Goal: Task Accomplishment & Management: Use online tool/utility

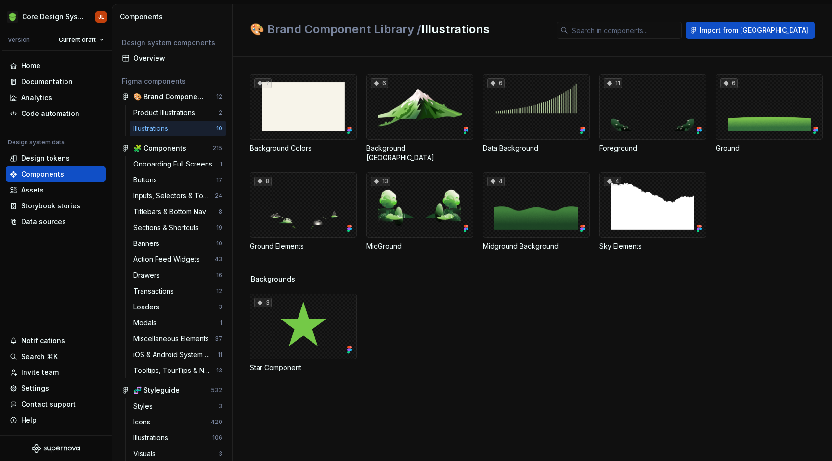
scroll to position [265, 0]
click at [174, 110] on div "Product Illustrations" at bounding box center [165, 113] width 65 height 10
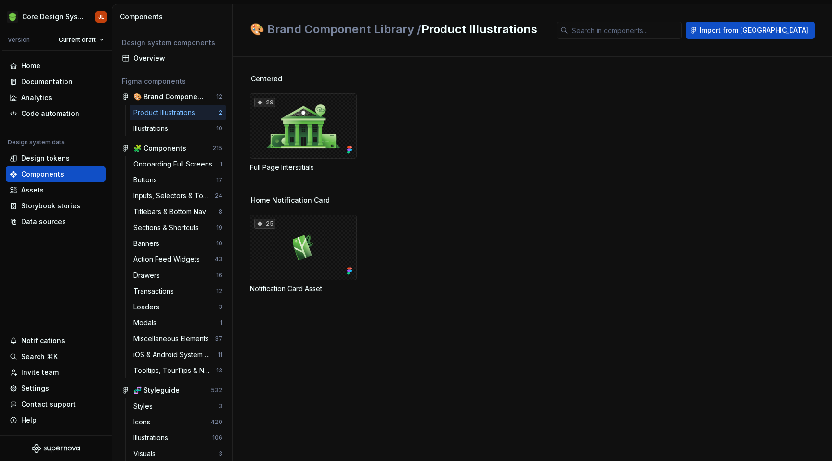
scroll to position [265, 0]
click at [46, 221] on div "Data sources" at bounding box center [43, 222] width 45 height 10
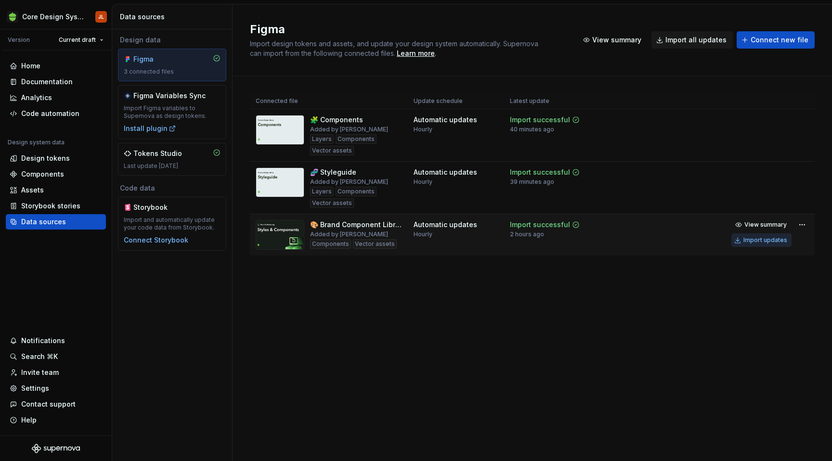
click at [758, 241] on div "Import updates" at bounding box center [765, 240] width 44 height 8
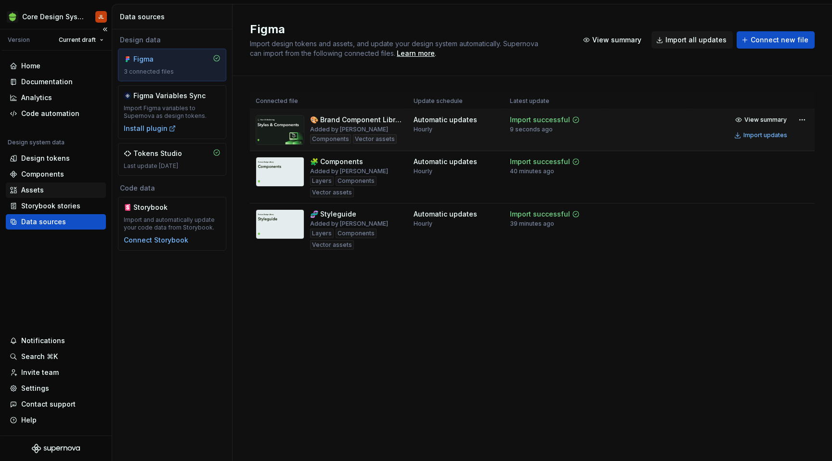
click at [48, 186] on div "Assets" at bounding box center [56, 190] width 92 height 10
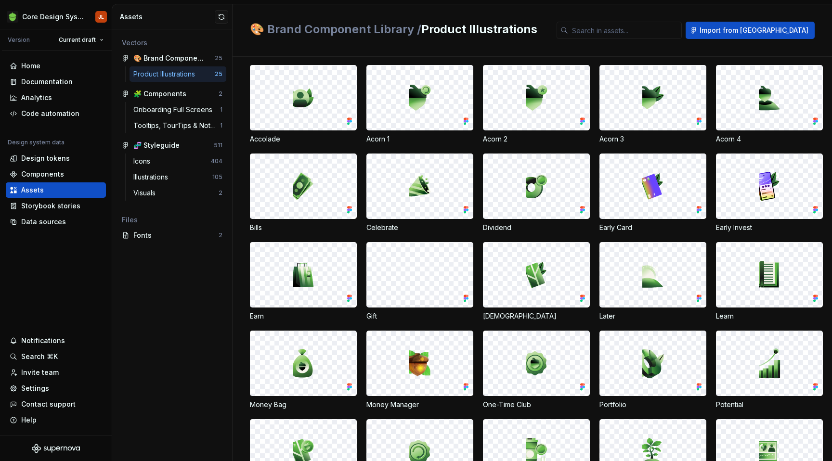
scroll to position [39, 0]
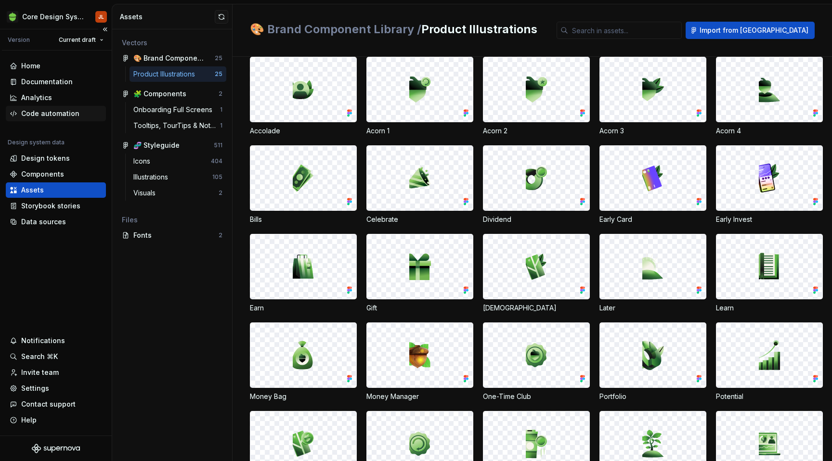
click at [61, 115] on div "Code automation" at bounding box center [50, 114] width 58 height 10
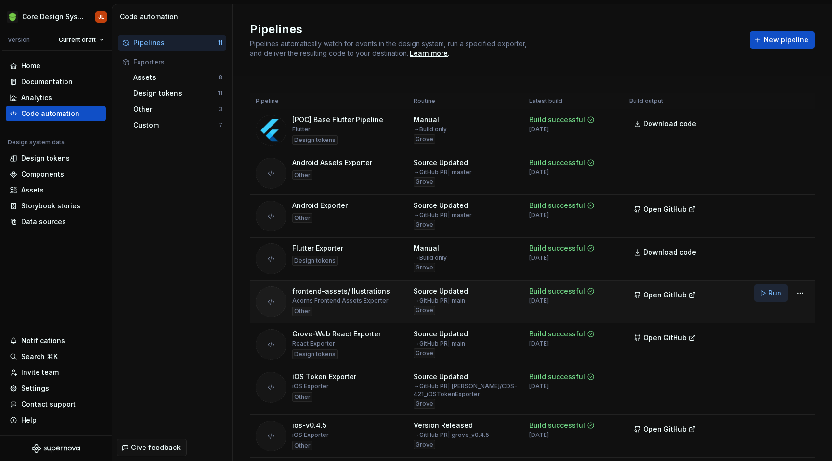
click at [774, 294] on span "Run" at bounding box center [774, 293] width 13 height 10
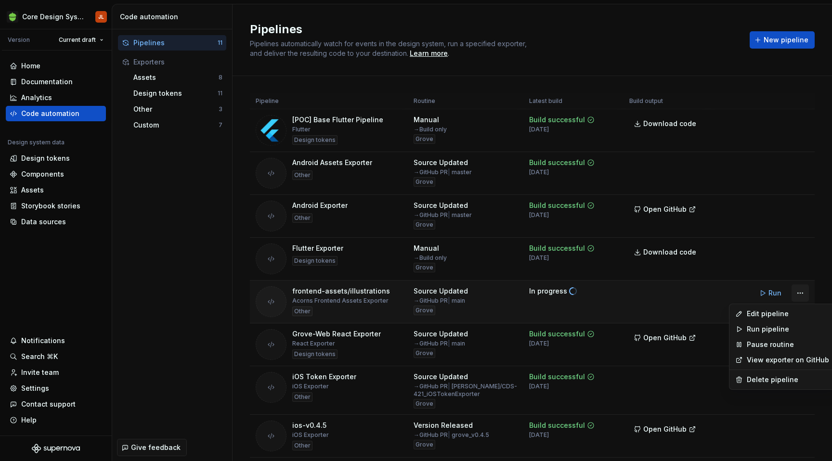
click at [801, 295] on html "Core Design System JL Version Current draft Home Documentation Analytics Code a…" at bounding box center [416, 230] width 832 height 461
click at [793, 315] on div "Edit pipeline" at bounding box center [788, 314] width 82 height 10
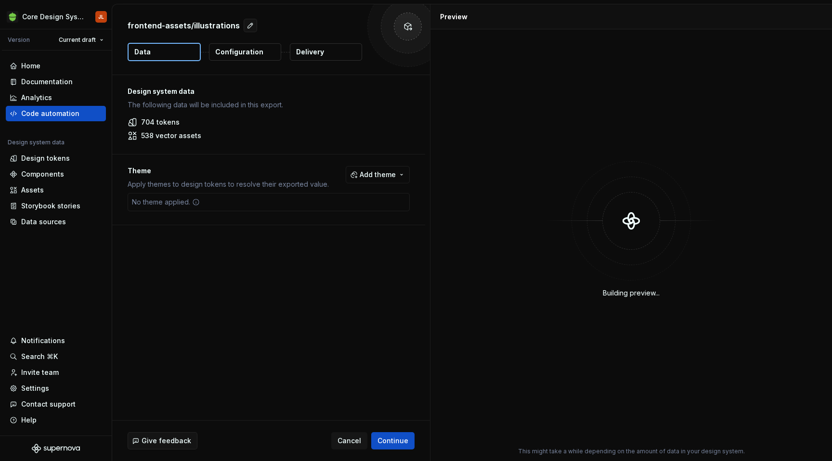
click at [312, 56] on p "Delivery" at bounding box center [310, 52] width 28 height 10
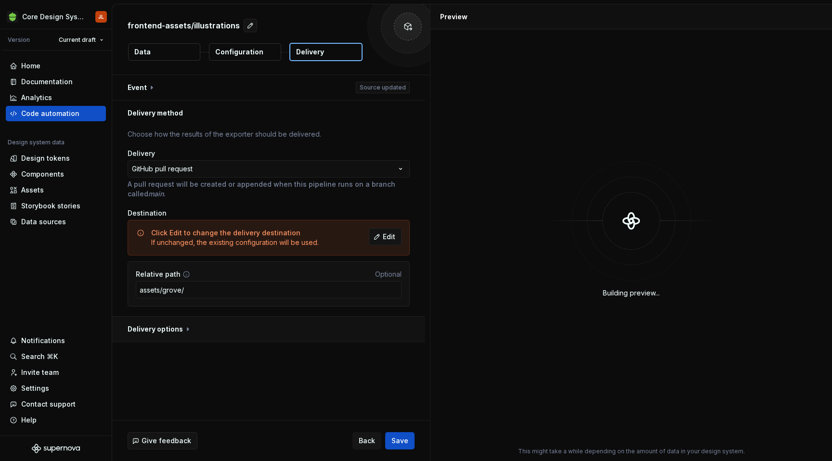
click at [186, 328] on button "button" at bounding box center [268, 329] width 313 height 25
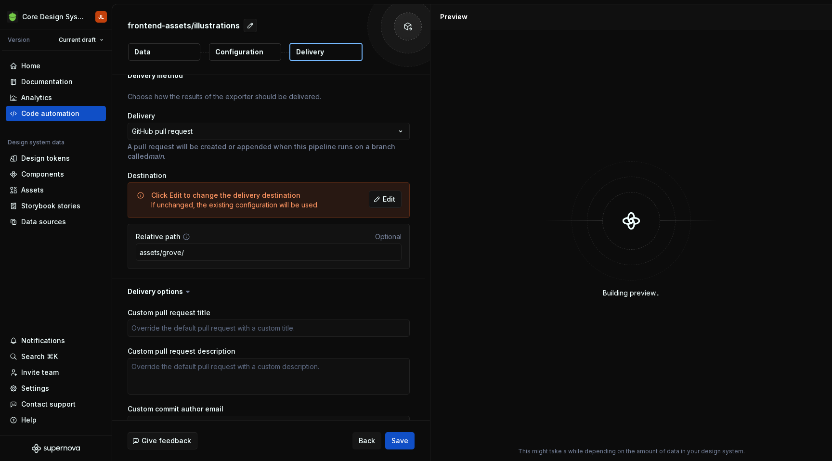
scroll to position [39, 0]
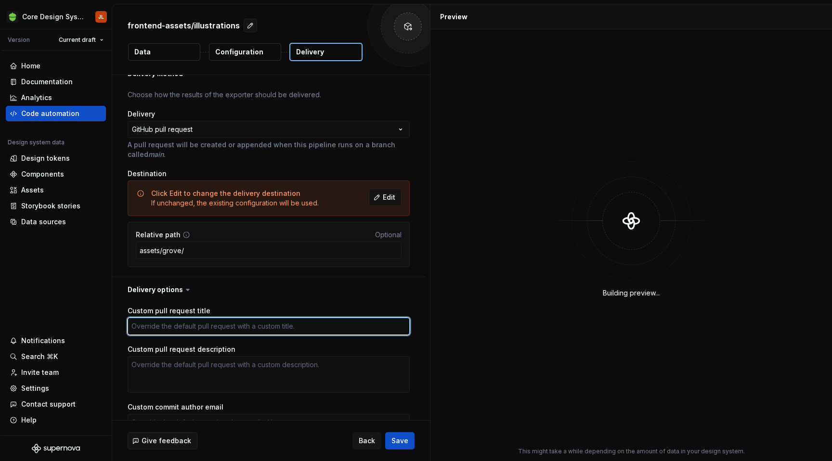
click at [193, 330] on textarea "Custom pull request title" at bounding box center [269, 326] width 282 height 17
type textarea "*"
type textarea "["
type textarea "*"
type textarea "[GR"
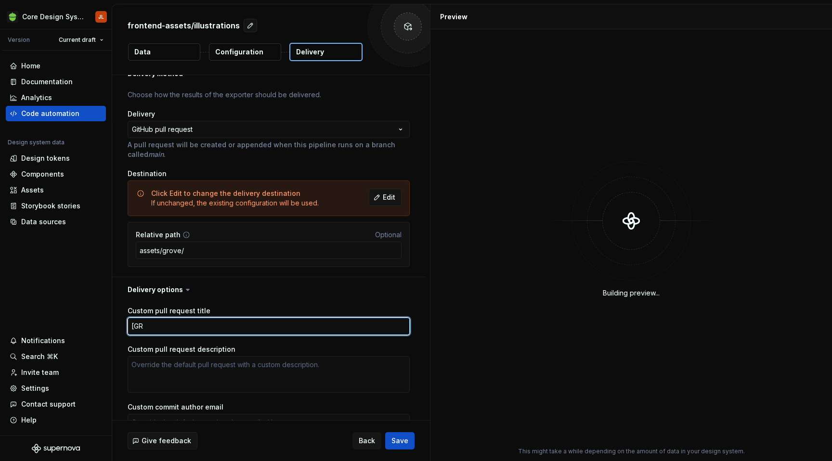
type textarea "*"
type textarea "[GRo"
type textarea "*"
type textarea "[GRov"
type textarea "*"
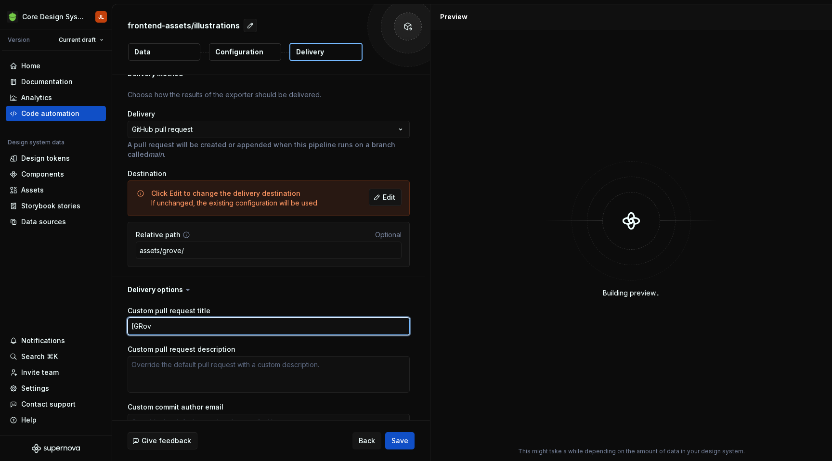
type textarea "[GRo"
type textarea "*"
type textarea "[GR"
type textarea "*"
type textarea "[GRO"
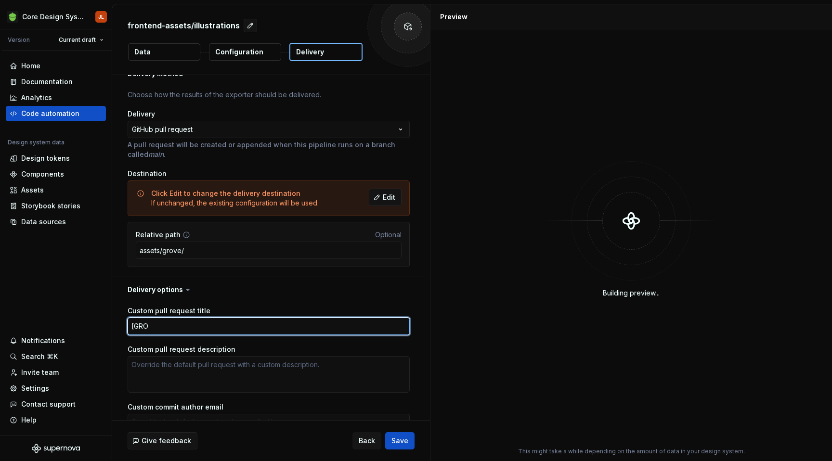
type textarea "*"
type textarea "[GROV"
type textarea "*"
type textarea "[GROVE"
type textarea "*"
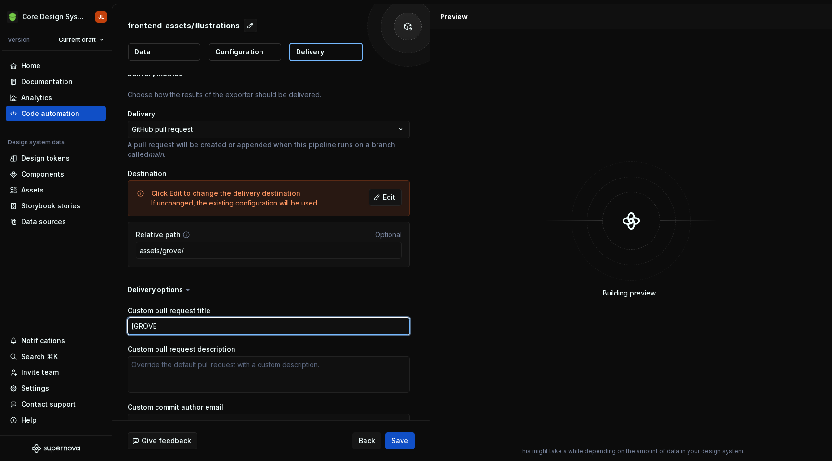
type textarea "[GROV"
type textarea "*"
type textarea "[GRO"
type textarea "*"
type textarea "[GR"
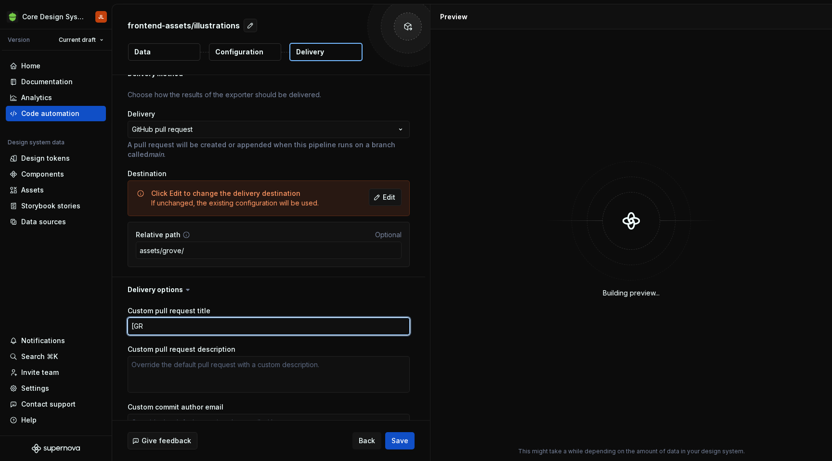
type textarea "*"
type textarea "[G"
type textarea "*"
type textarea "["
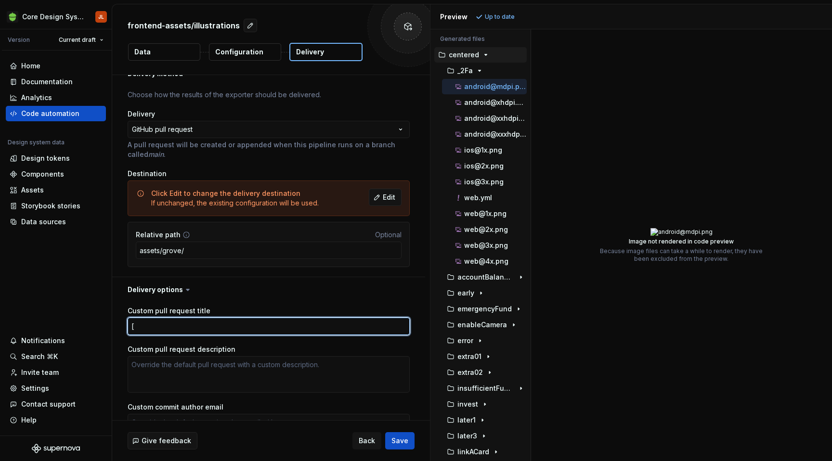
type textarea "*"
type textarea "[C"
type textarea "*"
type textarea "[CD"
type textarea "*"
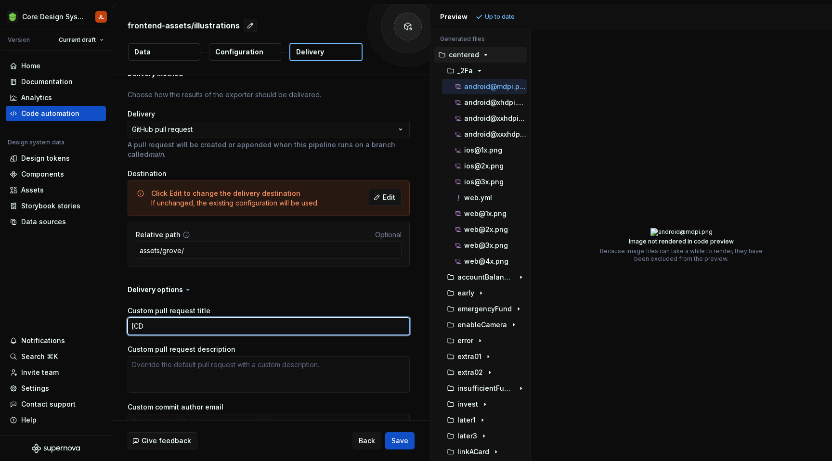
type textarea "[CDS"
type textarea "*"
type textarea "[CDS]"
type textarea "*"
type textarea "[CDS]"
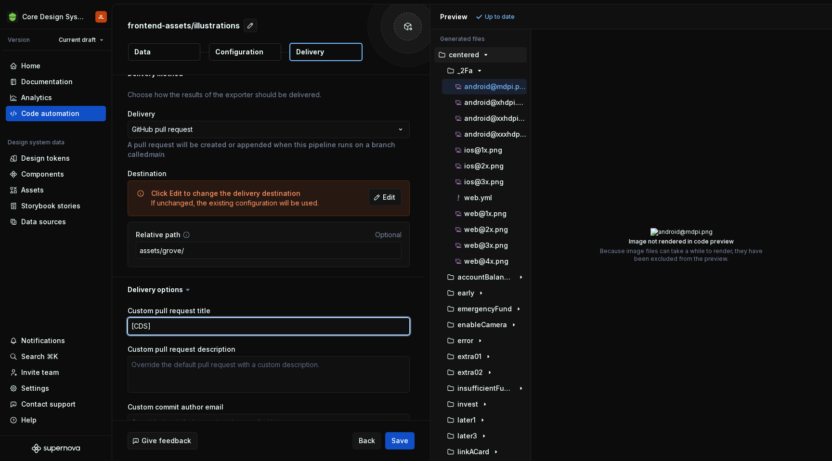
type textarea "*"
type textarea "[CDS] A"
type textarea "*"
type textarea "[CDS] Au"
type textarea "*"
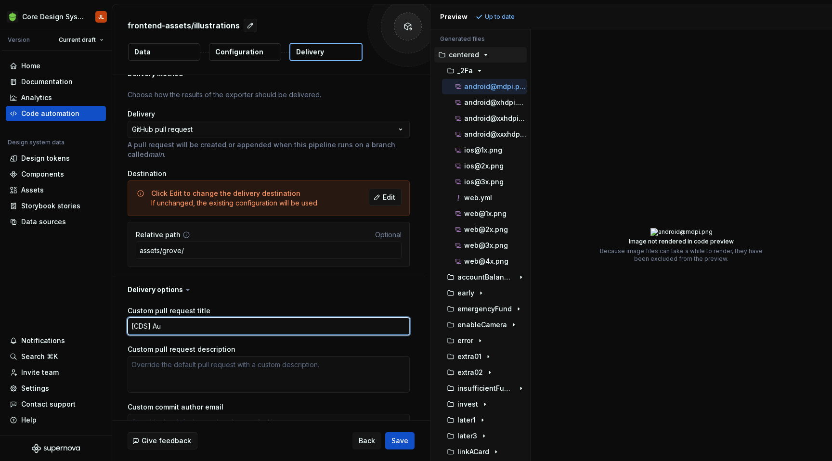
type textarea "[CDS] Aut"
type textarea "*"
type textarea "[CDS] Auto"
type textarea "*"
type textarea "[CDS] Autom"
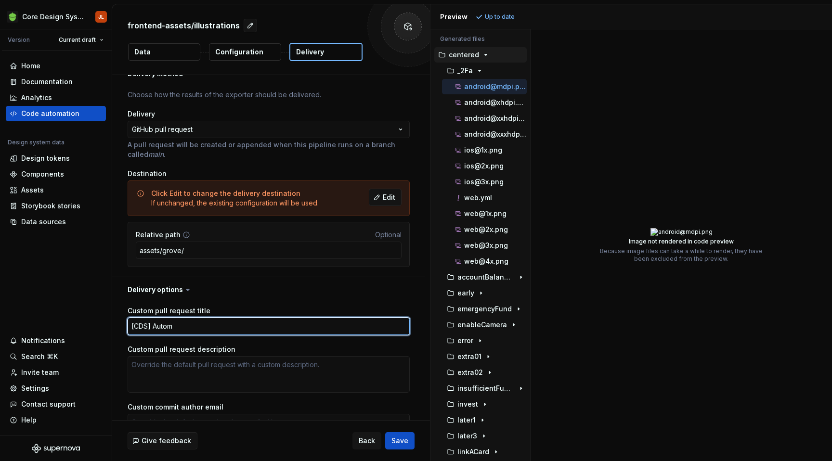
type textarea "*"
type textarea "[CDS] Automa"
type textarea "*"
type textarea "[CDS] Automat"
type textarea "*"
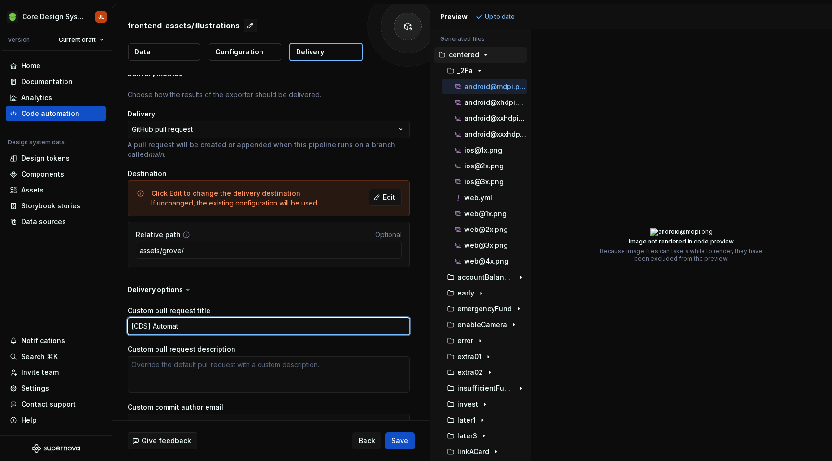
type textarea "[CDS] Automate"
type textarea "*"
type textarea "[CDS] Automated"
type textarea "*"
type textarea "[CDS] Automated"
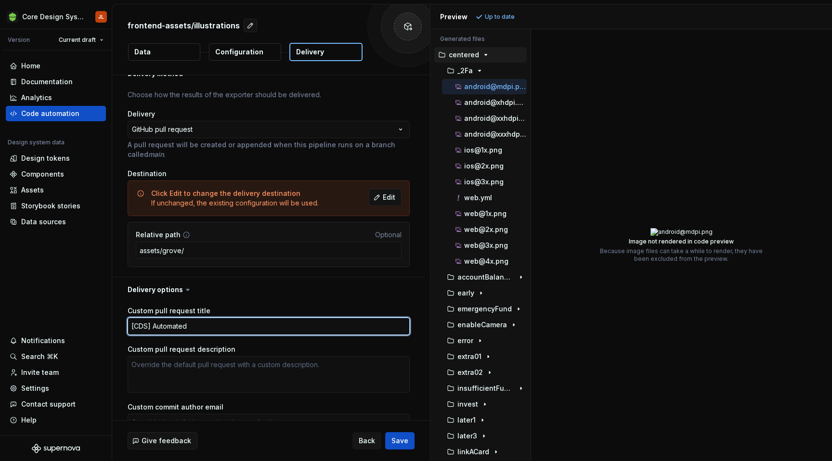
type textarea "*"
type textarea "[CDS] Automated I"
type textarea "*"
type textarea "[CDS] Automated Il"
type textarea "*"
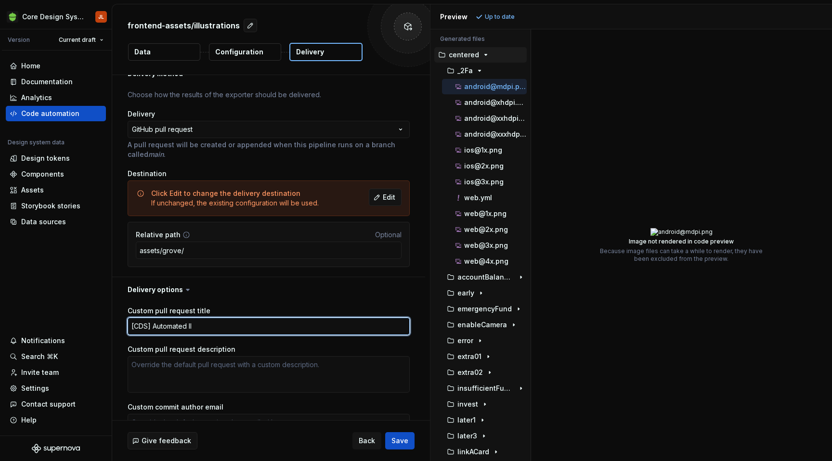
type textarea "[CDS] Automated Ill"
type textarea "*"
type textarea "[CDS] Automated Illu"
type textarea "*"
type textarea "[CDS] Automated Illus"
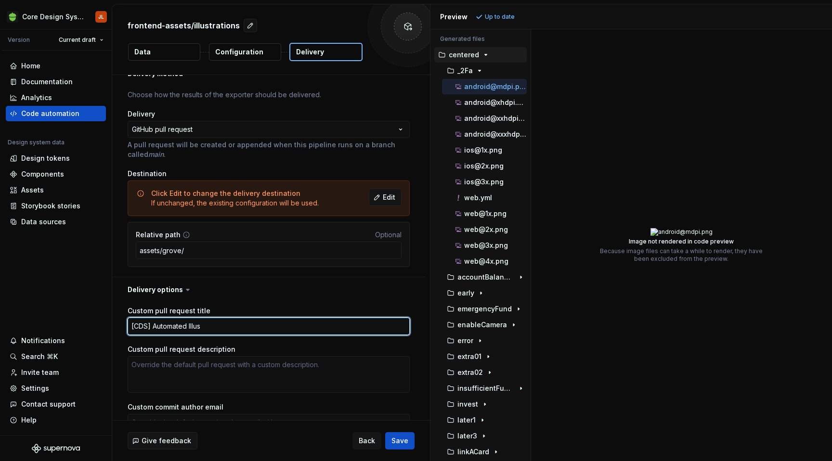
type textarea "*"
type textarea "[CDS] Automated Illust"
type textarea "*"
type textarea "[CDS] Automated Illustr"
type textarea "*"
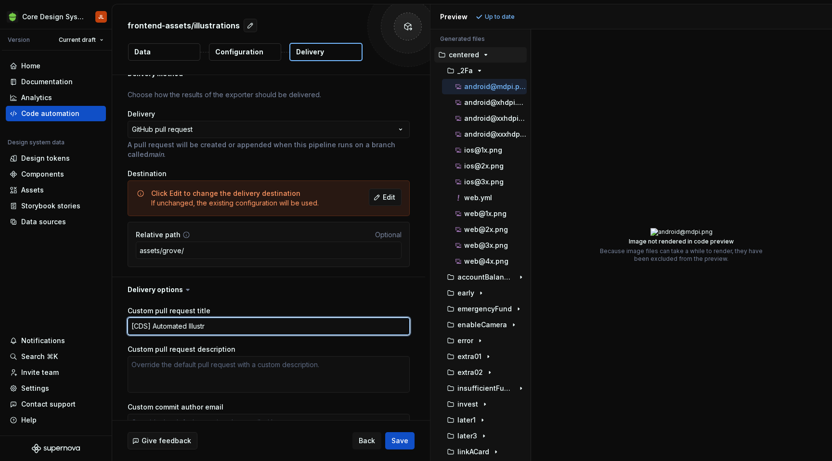
type textarea "[CDS] Automated Illustra"
type textarea "*"
type textarea "[CDS] Automated Illustrat"
type textarea "*"
type textarea "[CDS] Automated Illustrati"
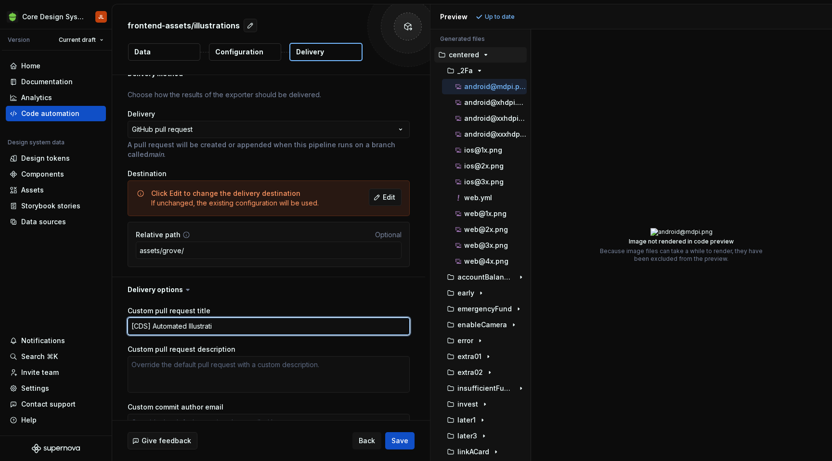
type textarea "*"
type textarea "[CDS] Automated Illustratio"
type textarea "*"
type textarea "[CDS] Automated Illustration"
type textarea "*"
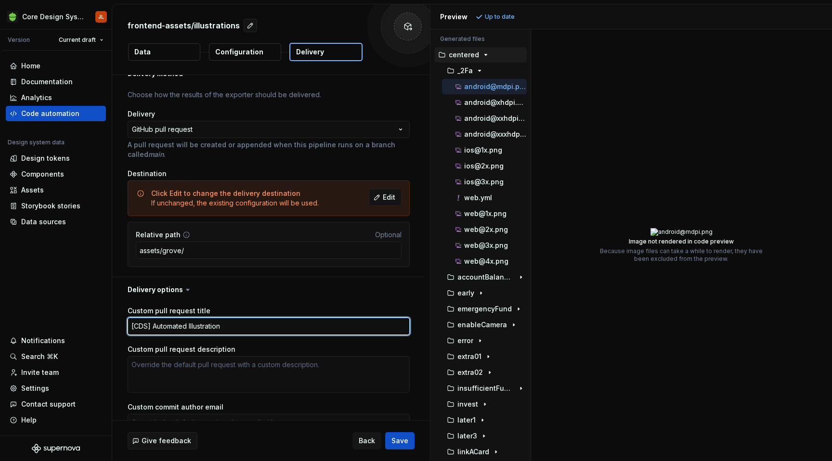
type textarea "[CDS] Automated Illustration"
type textarea "*"
type textarea "[CDS] Automated Illustration D"
type textarea "*"
type textarea "[CDS] Automated Illustration De"
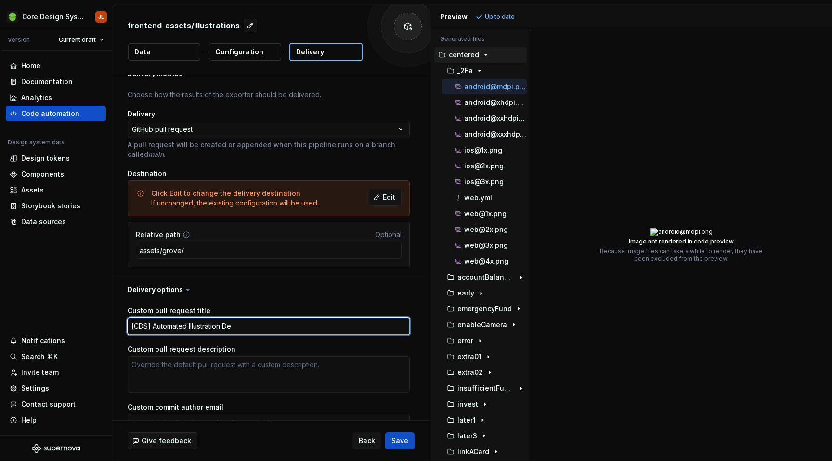
type textarea "*"
type textarea "[CDS] Automated Illustration Del"
type textarea "*"
type textarea "[CDS] Automated Illustration Deli"
type textarea "*"
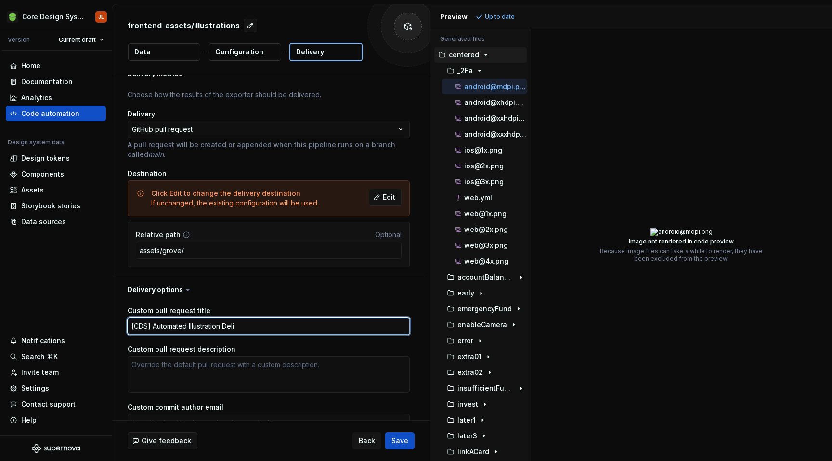
type textarea "[CDS] Automated Illustration Deliv"
type textarea "*"
type textarea "[CDS] Automated Illustration Delive"
type textarea "*"
type textarea "[CDS] Automated Illustration Deliver"
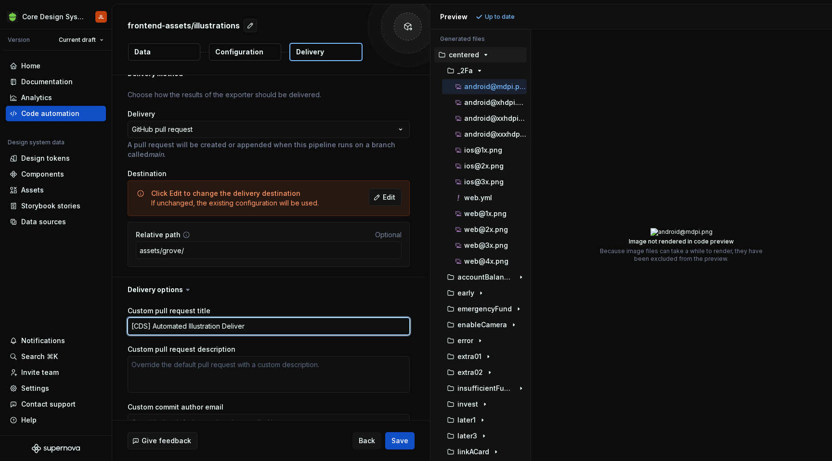
type textarea "*"
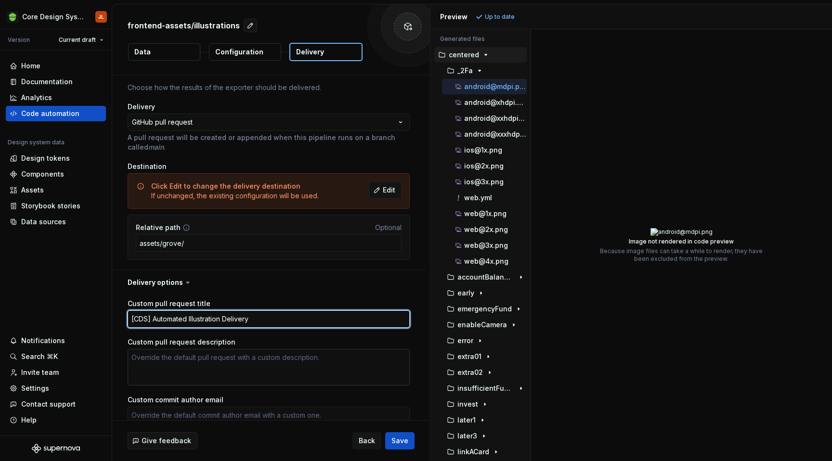
scroll to position [48, 0]
type textarea "[CDS] Automated Illustration Delivery"
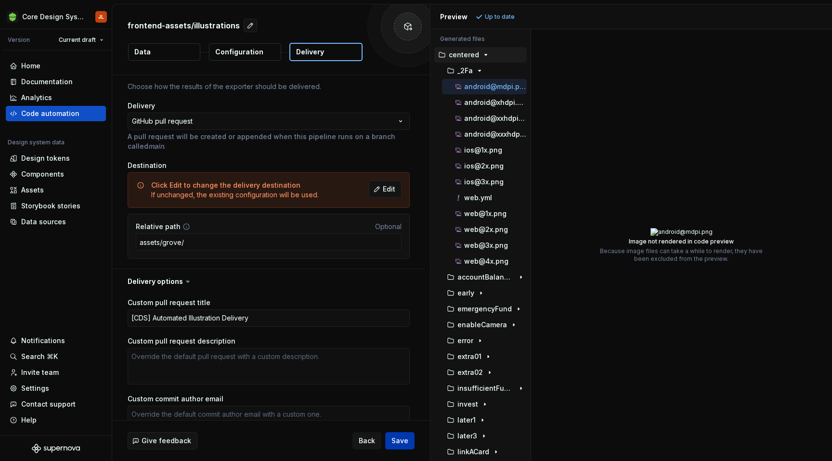
click at [398, 437] on span "Save" at bounding box center [399, 441] width 17 height 10
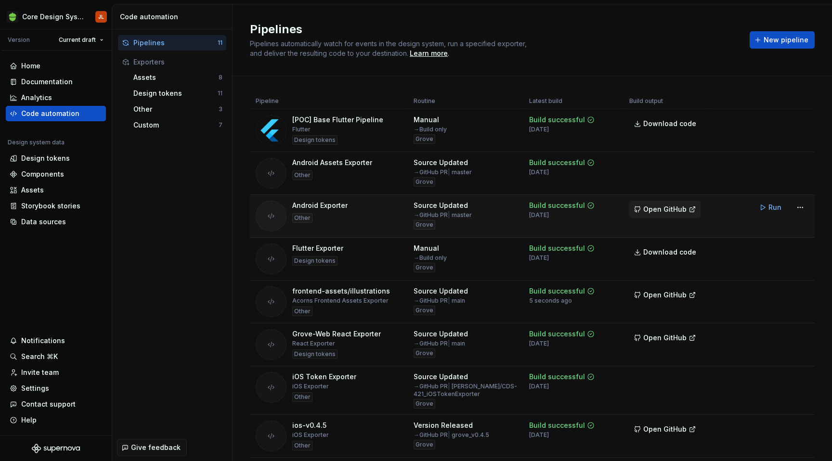
click at [676, 205] on span "Open GitHub" at bounding box center [664, 210] width 43 height 10
click at [671, 297] on span "Open GitHub" at bounding box center [664, 295] width 43 height 10
click at [805, 292] on html "Core Design System JL Version Current draft Home Documentation Analytics Code a…" at bounding box center [416, 230] width 832 height 461
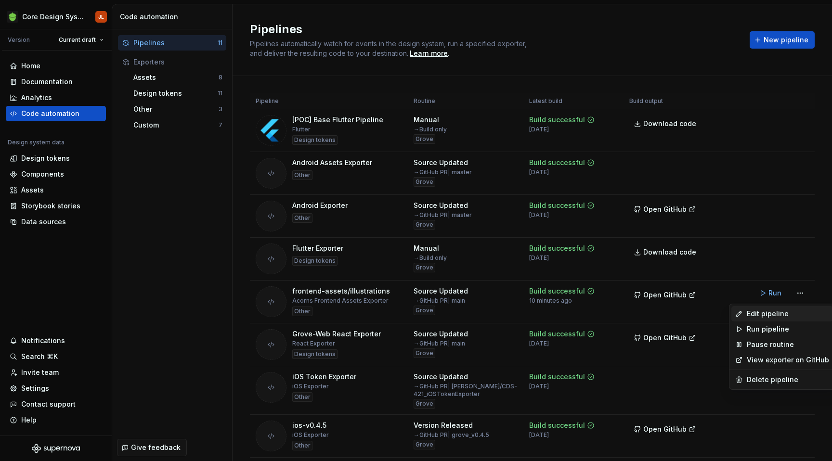
click at [762, 311] on div "Edit pipeline" at bounding box center [788, 314] width 82 height 10
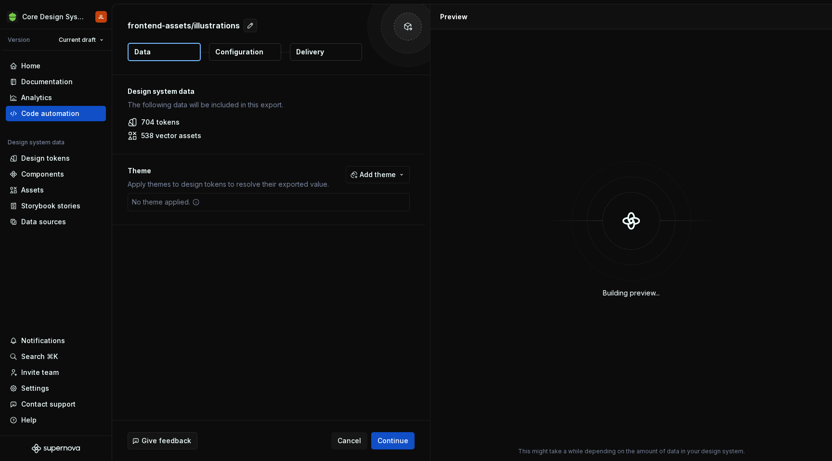
click at [314, 50] on p "Delivery" at bounding box center [310, 52] width 28 height 10
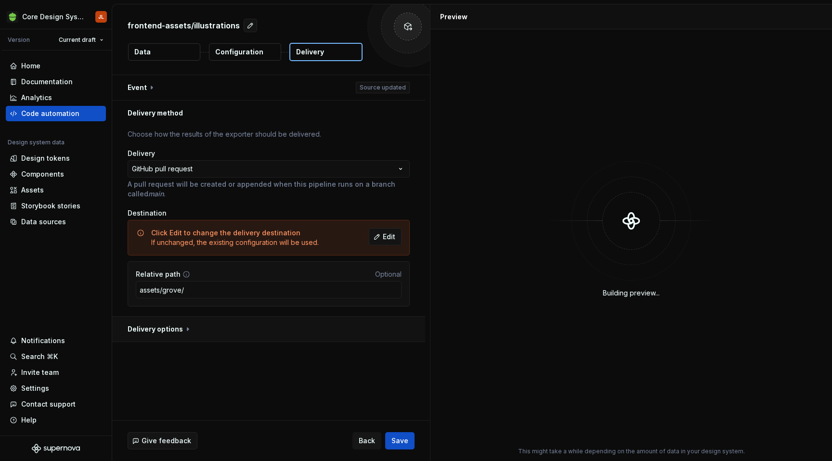
click at [183, 328] on button "button" at bounding box center [268, 329] width 313 height 25
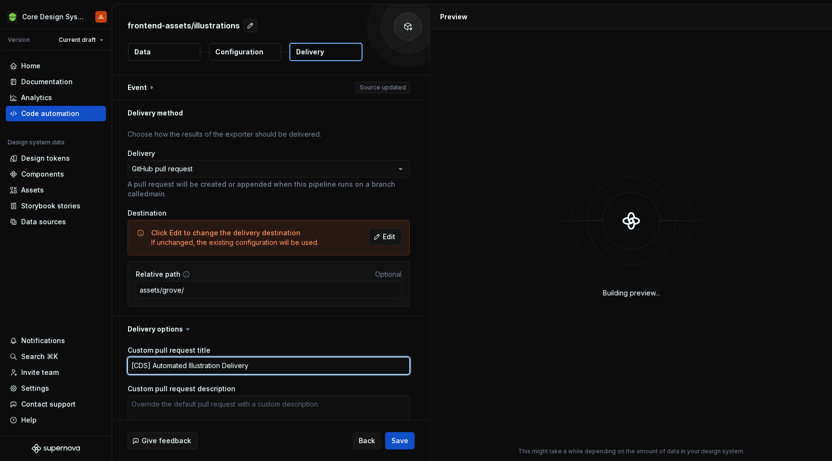
click at [148, 364] on textarea "[CDS] Automated Illustration Delivery" at bounding box center [269, 365] width 282 height 17
type textarea "*"
type textarea "[CD] Automated Illustration Delivery"
type textarea "*"
type textarea "[C] Automated Illustration Delivery"
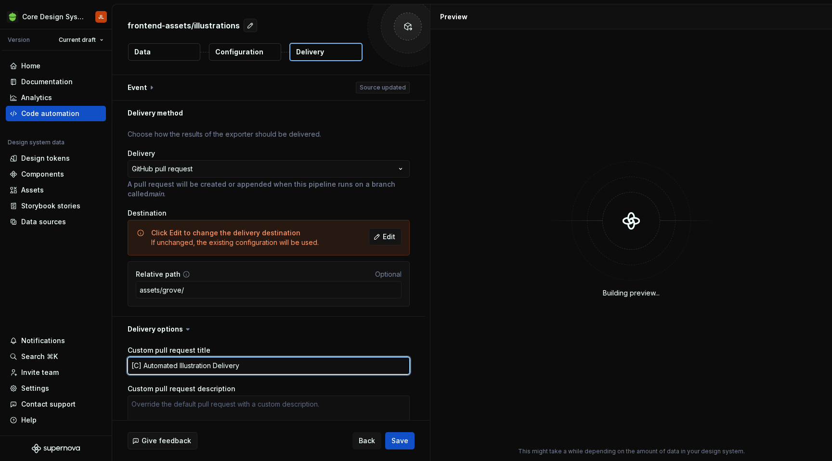
type textarea "*"
type textarea "[] Automated Illustration Delivery"
type textarea "*"
type textarea "[T] Automated Illustration Delivery"
type textarea "*"
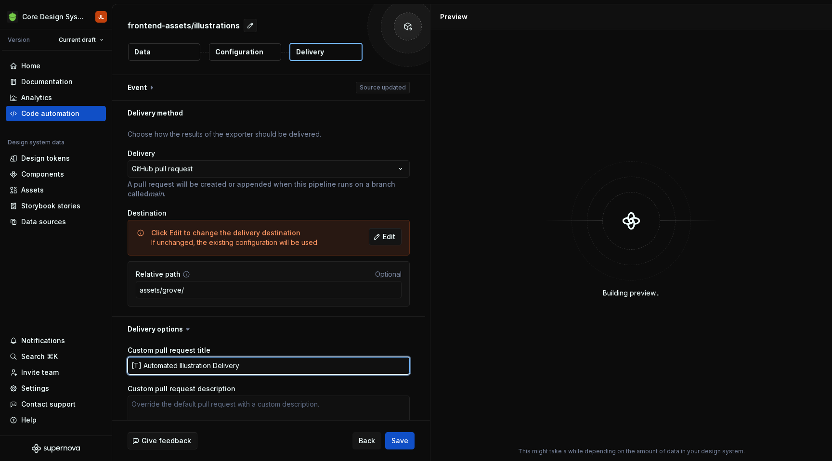
type textarea "[TA] Automated Illustration Delivery"
type textarea "*"
type textarea "[TASK] Automated Illustration Delivery"
type textarea "*"
type textarea "[TASK] Automated Illustration Delivery"
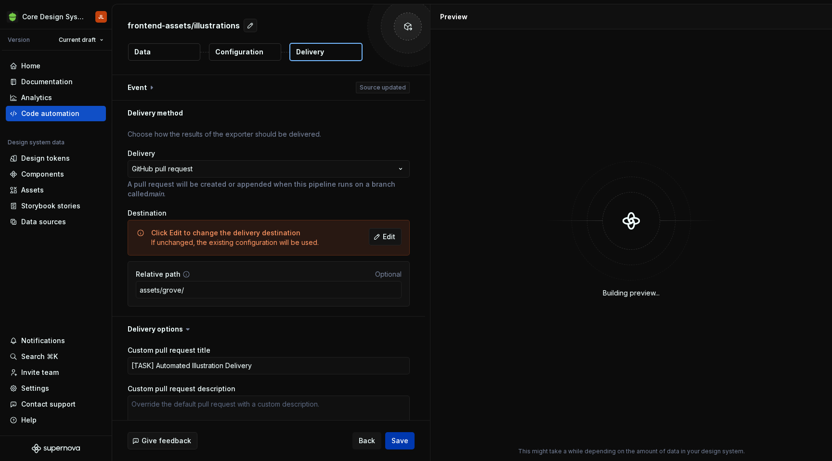
click at [406, 437] on span "Save" at bounding box center [399, 441] width 17 height 10
type textarea "*"
